Goal: Answer question/provide support: Share knowledge or assist other users

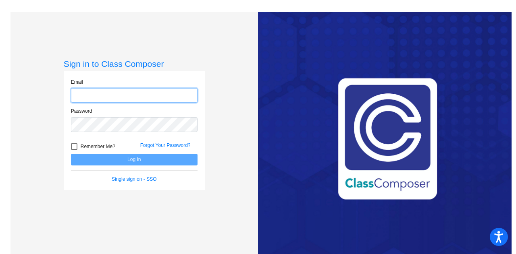
type input "[EMAIL_ADDRESS][DOMAIN_NAME]"
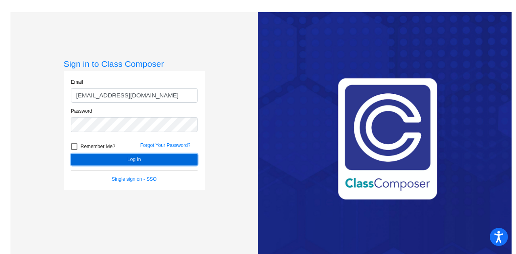
click at [123, 160] on button "Log In" at bounding box center [134, 160] width 127 height 12
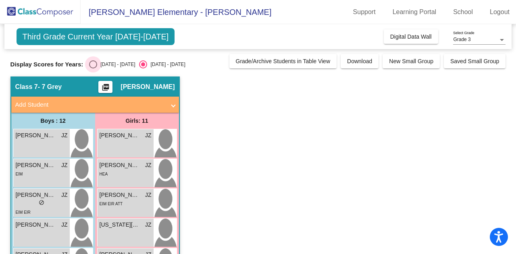
click at [92, 66] on div "Select an option" at bounding box center [93, 64] width 8 height 8
click at [93, 69] on input "[DATE] - [DATE]" at bounding box center [93, 69] width 0 height 0
radio input "true"
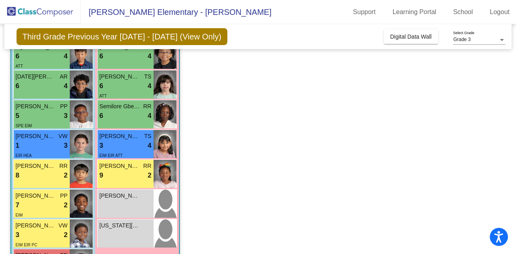
scroll to position [209, 0]
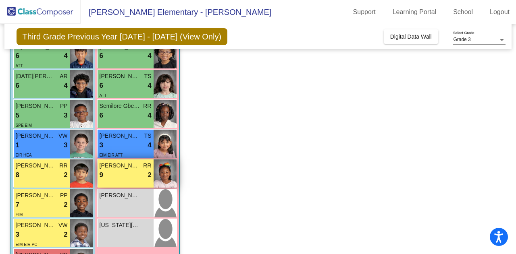
click at [121, 168] on span "[PERSON_NAME]" at bounding box center [120, 166] width 40 height 8
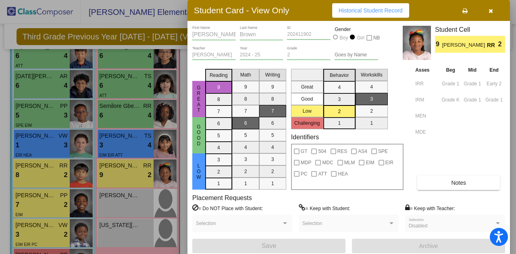
click at [446, 177] on button "Notes" at bounding box center [458, 183] width 83 height 15
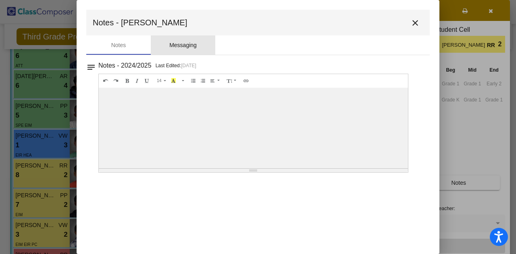
click at [189, 44] on div "Messaging" at bounding box center [182, 45] width 27 height 8
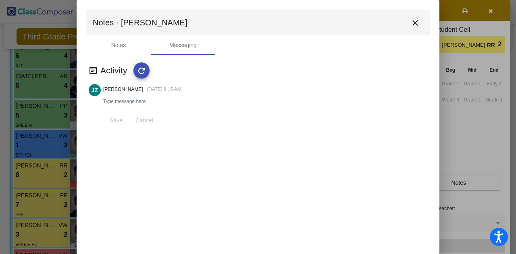
click at [416, 23] on mat-icon "close" at bounding box center [416, 23] width 10 height 10
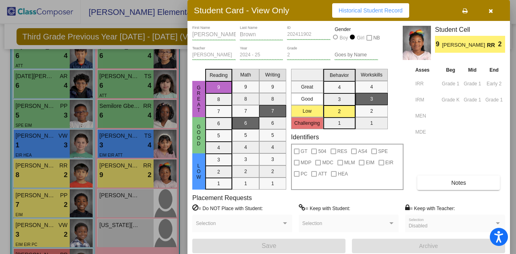
click at [492, 10] on icon "button" at bounding box center [491, 11] width 4 height 6
